Goal: Task Accomplishment & Management: Manage account settings

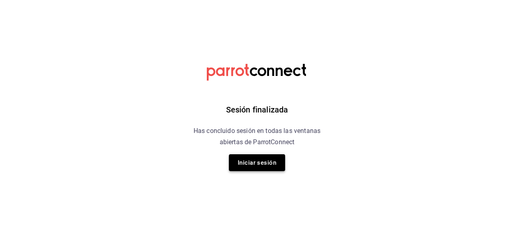
click at [251, 158] on button "Iniciar sesión" at bounding box center [257, 162] width 56 height 17
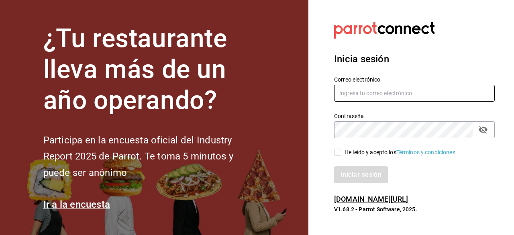
type input "ivan.mendez.93@outlook.com"
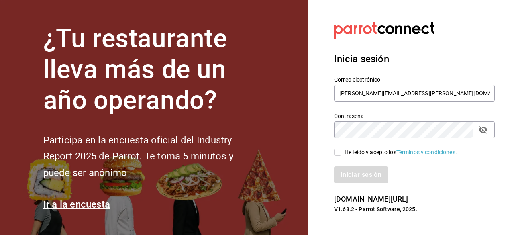
click at [337, 159] on div "Iniciar sesión" at bounding box center [410, 170] width 170 height 27
click at [338, 153] on input "He leído y acepto los Términos y condiciones." at bounding box center [337, 152] width 7 height 7
checkbox input "true"
click at [355, 186] on div "Inicia sesión Correo electrónico ivan.mendez.93@outlook.com Contraseña Contrase…" at bounding box center [414, 117] width 161 height 151
click at [351, 175] on button "Iniciar sesión" at bounding box center [361, 174] width 55 height 17
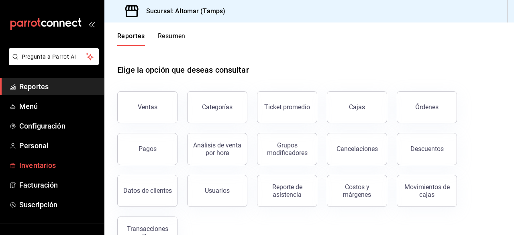
click at [42, 160] on span "Inventarios" at bounding box center [58, 165] width 78 height 11
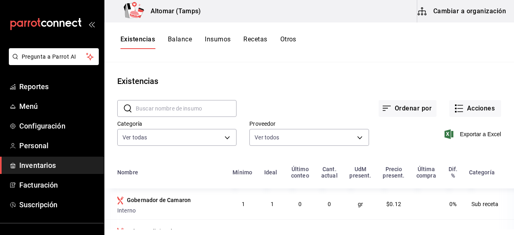
click at [453, 5] on button "Cambiar a organización" at bounding box center [462, 11] width 90 height 22
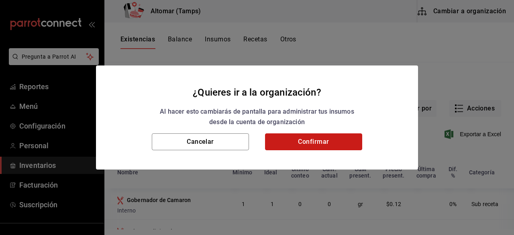
click at [316, 139] on button "Confirmar" at bounding box center [313, 141] width 97 height 17
